Goal: Information Seeking & Learning: Learn about a topic

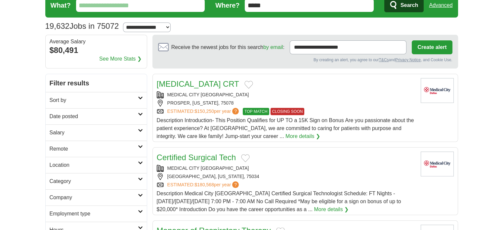
scroll to position [66, 0]
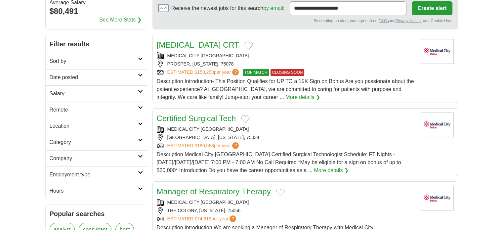
click at [127, 53] on link "Sort by" at bounding box center [96, 61] width 101 height 16
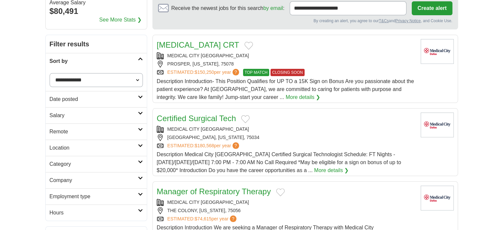
click at [110, 75] on select "**********" at bounding box center [96, 80] width 93 height 14
click at [103, 95] on h2 "Date posted" at bounding box center [94, 99] width 88 height 8
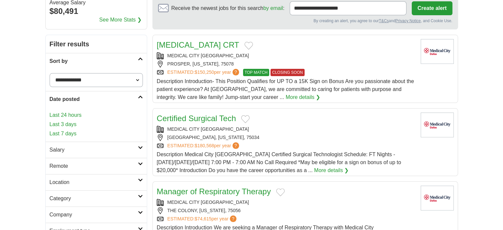
click at [103, 95] on h2 "Date posted" at bounding box center [94, 99] width 88 height 8
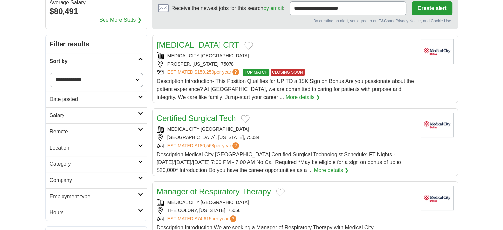
click at [91, 197] on h2 "Employment type" at bounding box center [94, 196] width 88 height 8
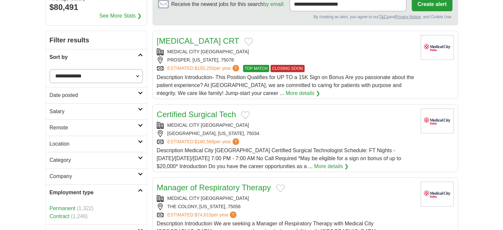
scroll to position [132, 0]
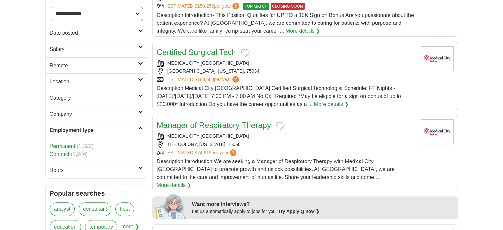
click at [70, 145] on link "Permanent" at bounding box center [63, 146] width 26 height 6
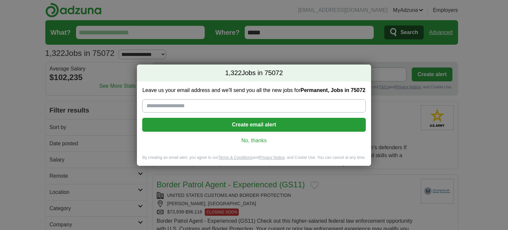
click at [249, 140] on link "No, thanks" at bounding box center [253, 140] width 213 height 7
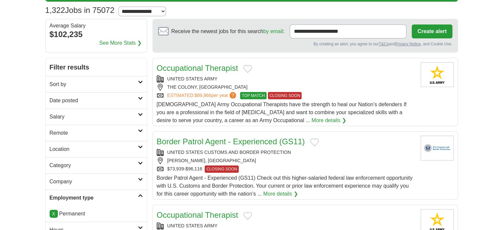
scroll to position [99, 0]
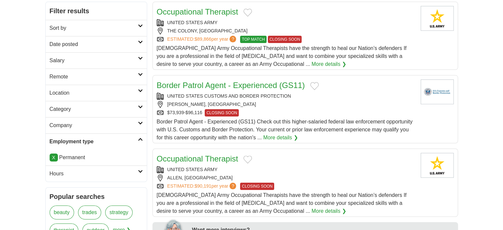
click at [124, 174] on h2 "Hours" at bounding box center [94, 174] width 88 height 8
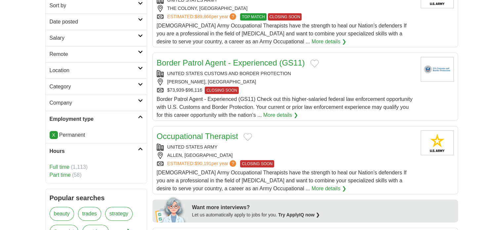
scroll to position [132, 0]
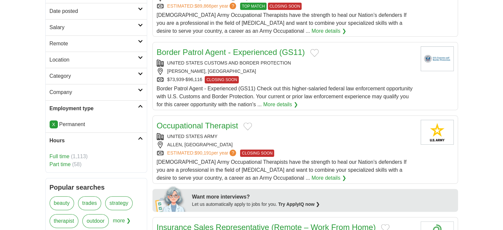
click at [62, 156] on link "Full time" at bounding box center [60, 156] width 20 height 6
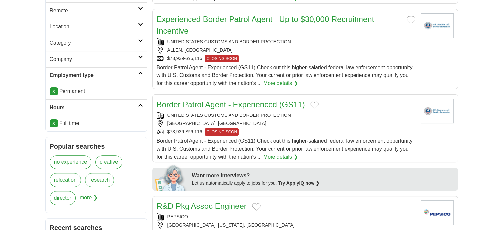
scroll to position [132, 0]
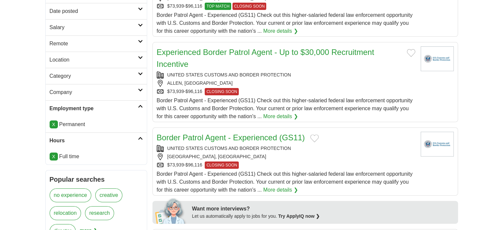
click at [115, 78] on h2 "Category" at bounding box center [94, 76] width 88 height 8
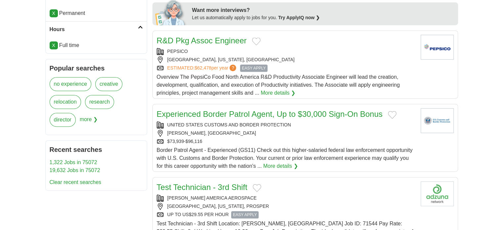
scroll to position [397, 0]
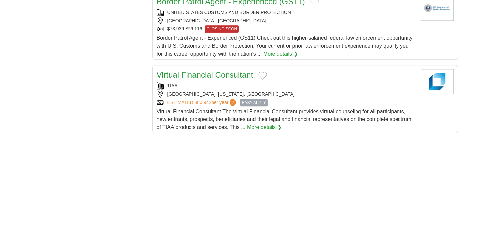
scroll to position [793, 0]
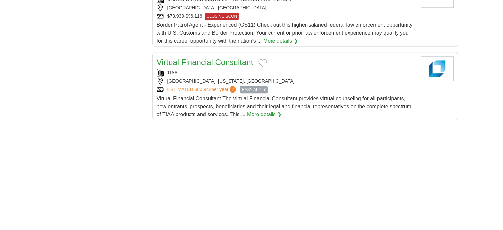
click at [221, 104] on span "Virtual Financial Consultant The Virtual Financial Consultant provides virtual …" at bounding box center [284, 106] width 254 height 21
